Goal: Task Accomplishment & Management: Manage account settings

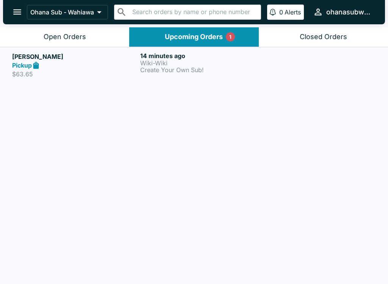
click at [167, 57] on h6 "14 minutes ago" at bounding box center [202, 56] width 125 height 8
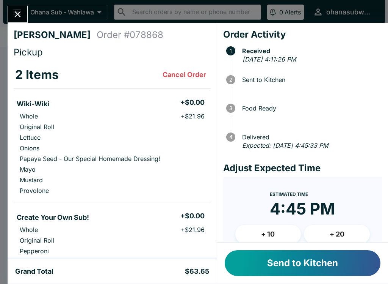
click at [304, 259] on button "Send to Kitchen" at bounding box center [303, 263] width 156 height 26
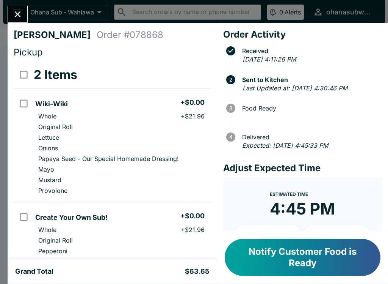
click at [18, 12] on icon "Close" at bounding box center [18, 14] width 10 height 10
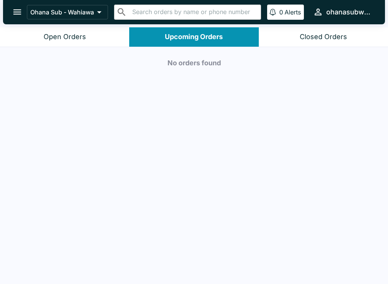
click at [63, 37] on div "Open Orders" at bounding box center [65, 37] width 42 height 9
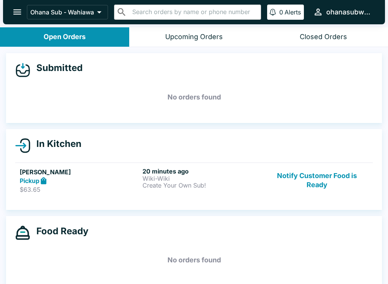
click at [221, 186] on p "Create Your Own Sub!" at bounding box center [203, 185] width 120 height 7
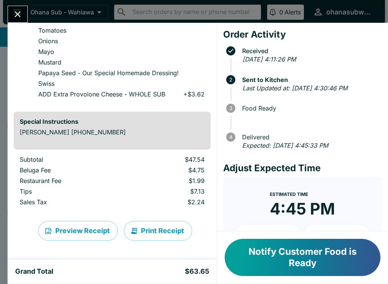
scroll to position [252, 0]
click at [160, 232] on button "Print Receipt" at bounding box center [158, 231] width 68 height 20
click at [322, 256] on button "Notify Customer Food is Ready" at bounding box center [303, 257] width 156 height 37
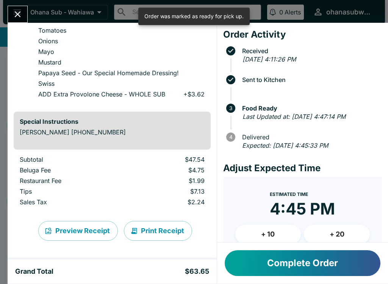
click at [291, 262] on button "Complete Order" at bounding box center [303, 263] width 156 height 26
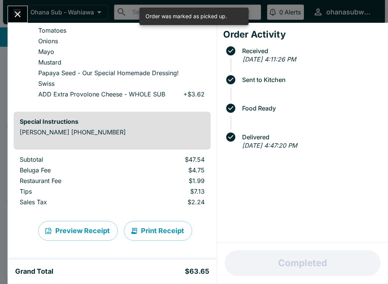
click at [10, 9] on button "Close" at bounding box center [17, 14] width 19 height 16
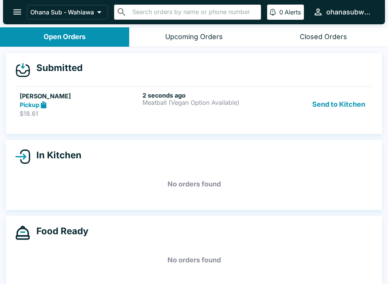
click at [343, 107] on button "Send to Kitchen" at bounding box center [339, 104] width 59 height 26
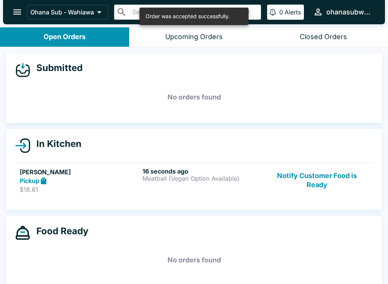
click at [186, 195] on link "[PERSON_NAME] Pickup $18.61 16 seconds ago Meatball (Vegan Option Available) No…" at bounding box center [194, 180] width 358 height 36
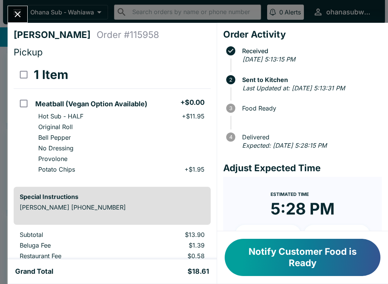
click at [10, 20] on div at bounding box center [18, 14] width 20 height 17
click at [23, 9] on button "Close" at bounding box center [17, 14] width 19 height 16
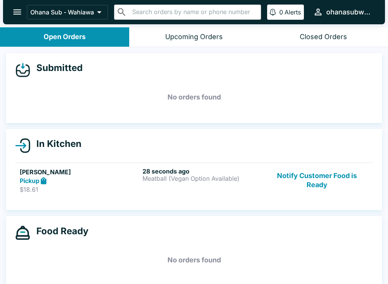
click at [207, 181] on p "Meatball (Vegan Option Available)" at bounding box center [203, 178] width 120 height 7
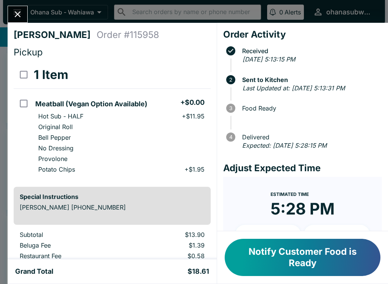
click at [284, 257] on button "Notify Customer Food is Ready" at bounding box center [303, 257] width 156 height 37
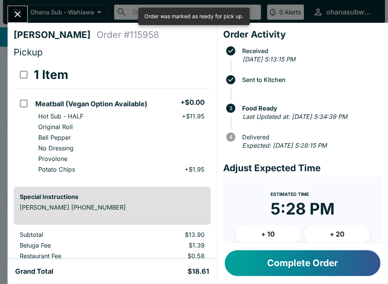
click at [286, 262] on button "Complete Order" at bounding box center [303, 263] width 156 height 26
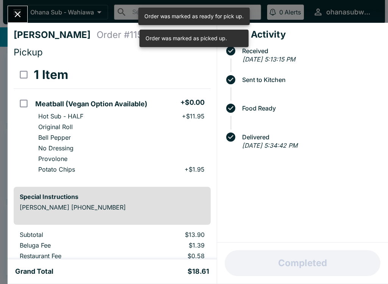
click at [17, 10] on icon "Close" at bounding box center [18, 14] width 10 height 10
